Goal: Find specific page/section: Find specific page/section

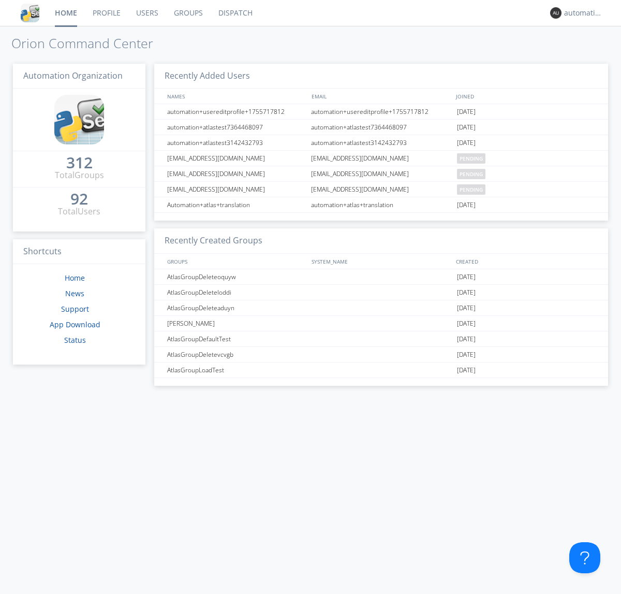
click at [235, 13] on link "Dispatch" at bounding box center [236, 13] width 50 height 26
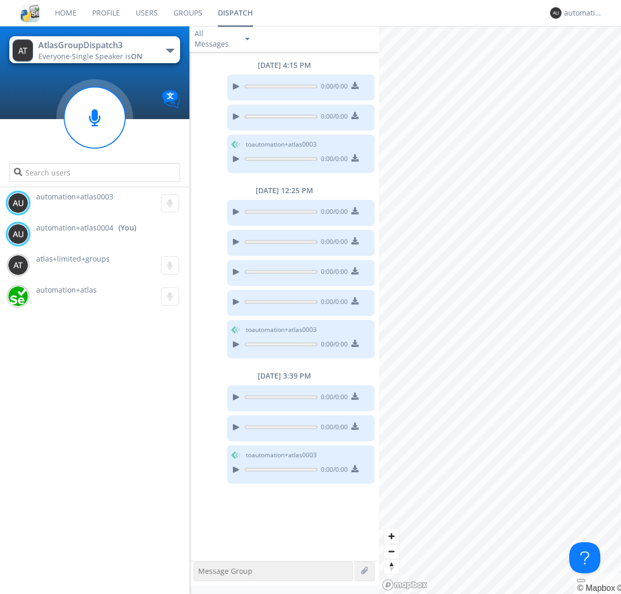
click at [170, 50] on div "button" at bounding box center [170, 51] width 8 height 4
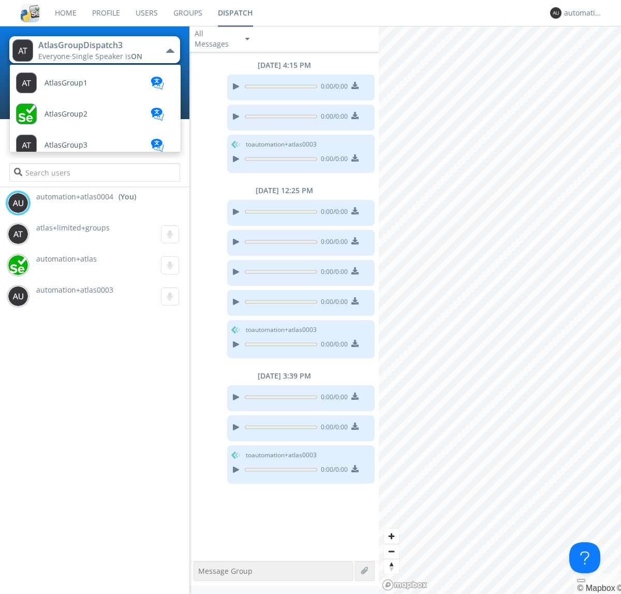
click at [78, 87] on span "AtlasGroupDispatch" at bounding box center [66, 83] width 43 height 8
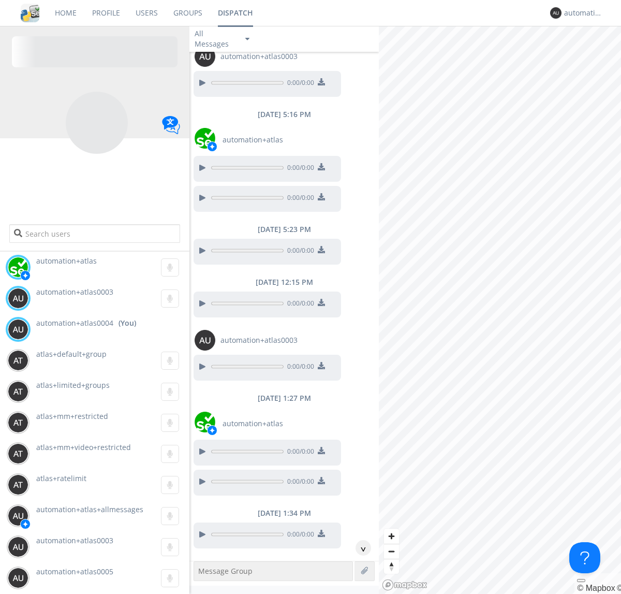
scroll to position [237, 0]
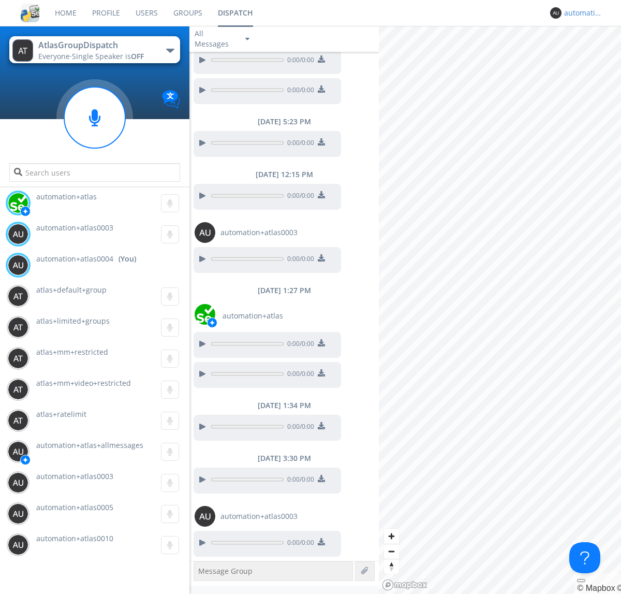
click at [581, 13] on div "automation+atlas0004" at bounding box center [584, 13] width 39 height 10
